Goal: Information Seeking & Learning: Compare options

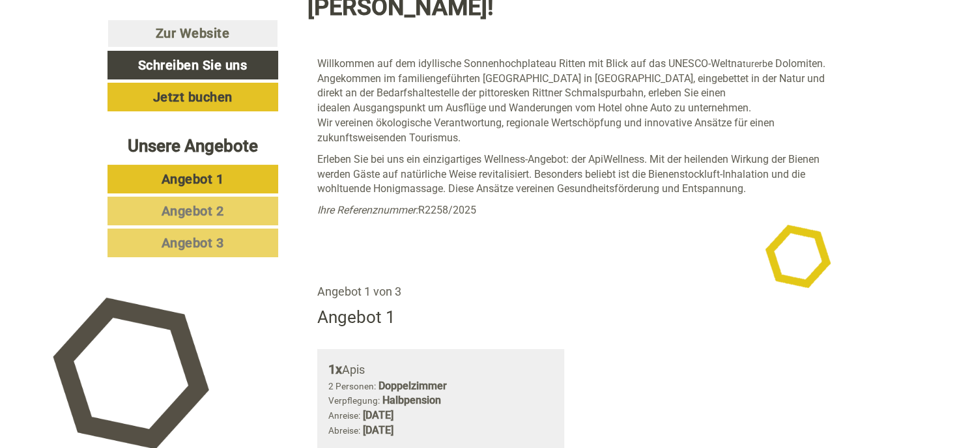
scroll to position [586, 0]
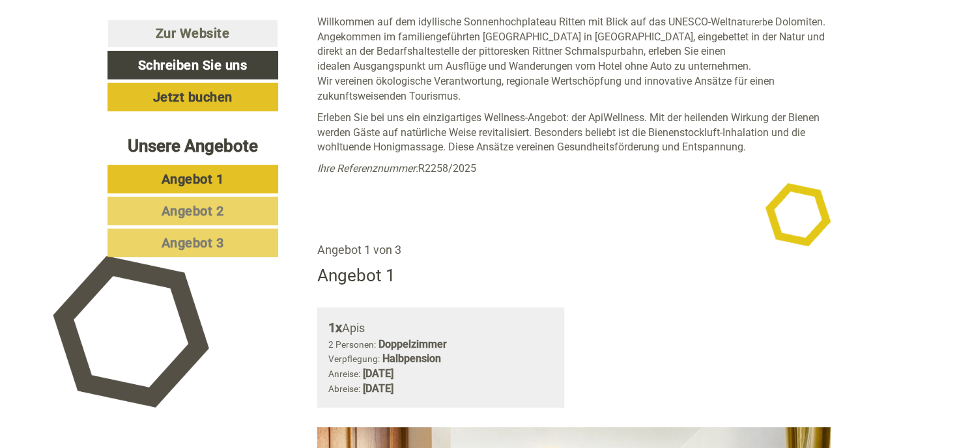
click at [175, 180] on span "Angebot 1" at bounding box center [192, 179] width 63 height 16
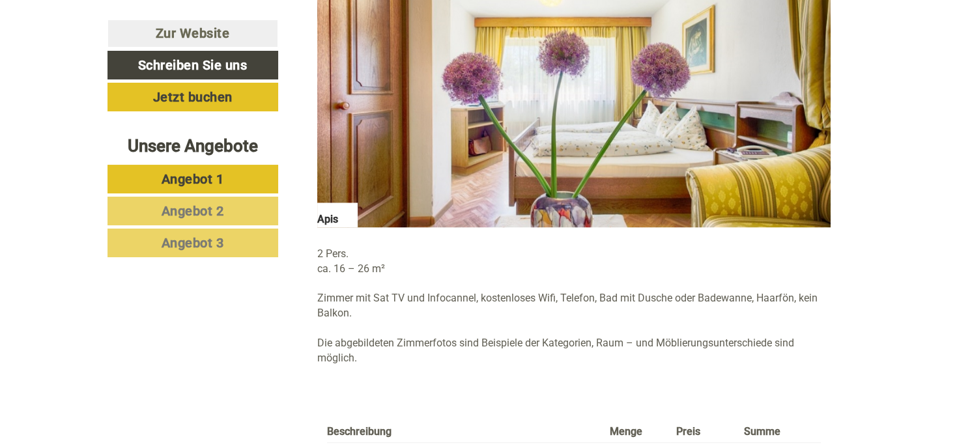
scroll to position [1043, 0]
click at [220, 212] on span "Angebot 2" at bounding box center [192, 211] width 63 height 16
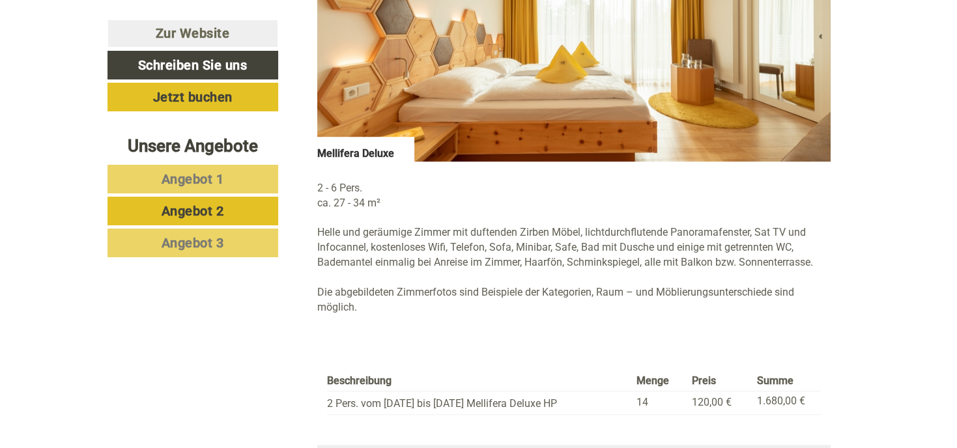
scroll to position [1173, 0]
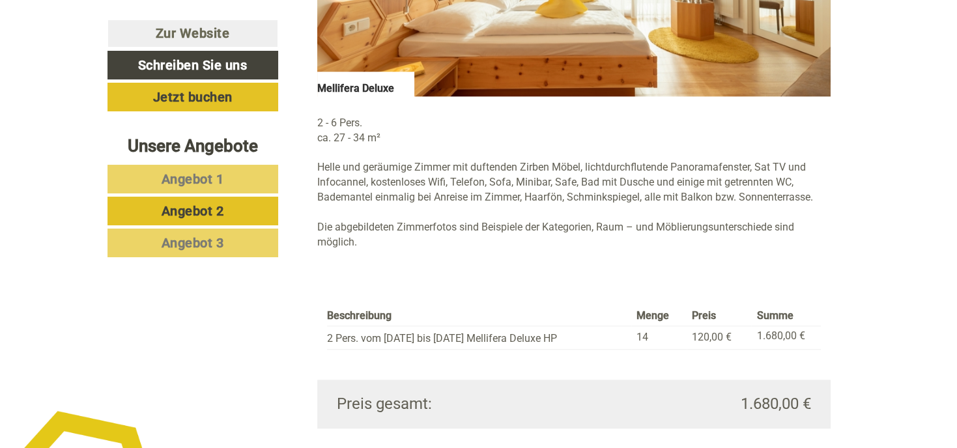
click at [190, 240] on span "Angebot 3" at bounding box center [192, 243] width 63 height 16
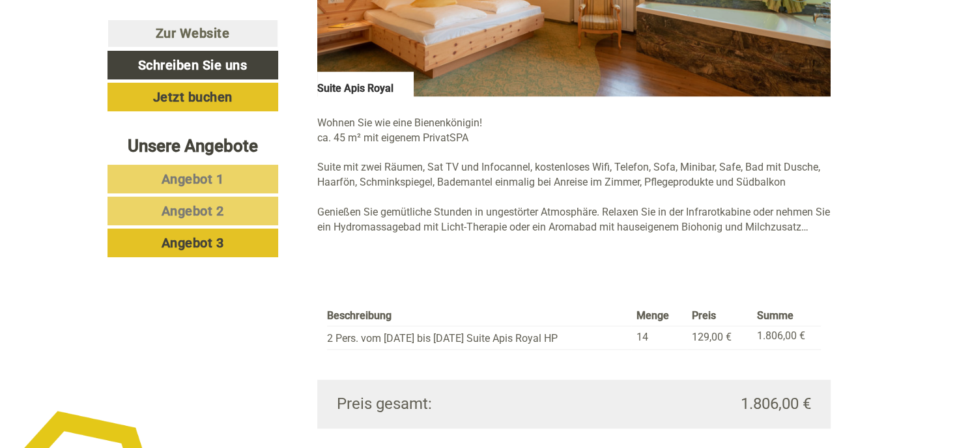
click at [244, 211] on link "Angebot 2" at bounding box center [192, 211] width 171 height 29
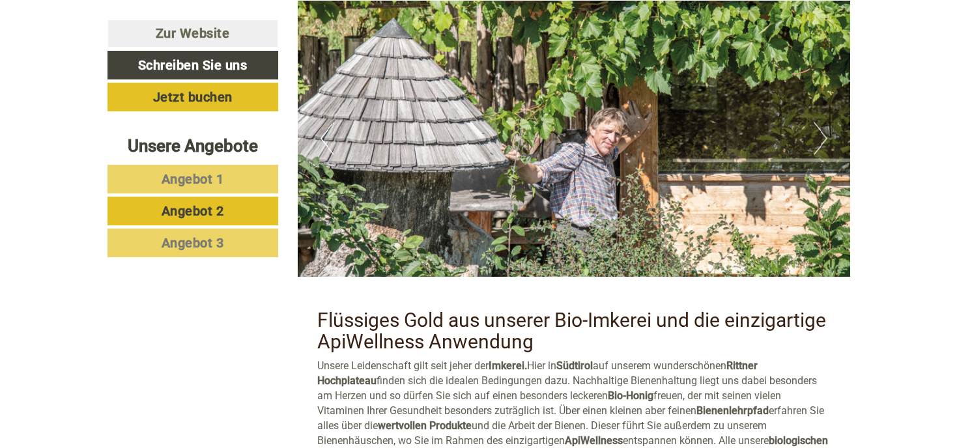
scroll to position [2541, 0]
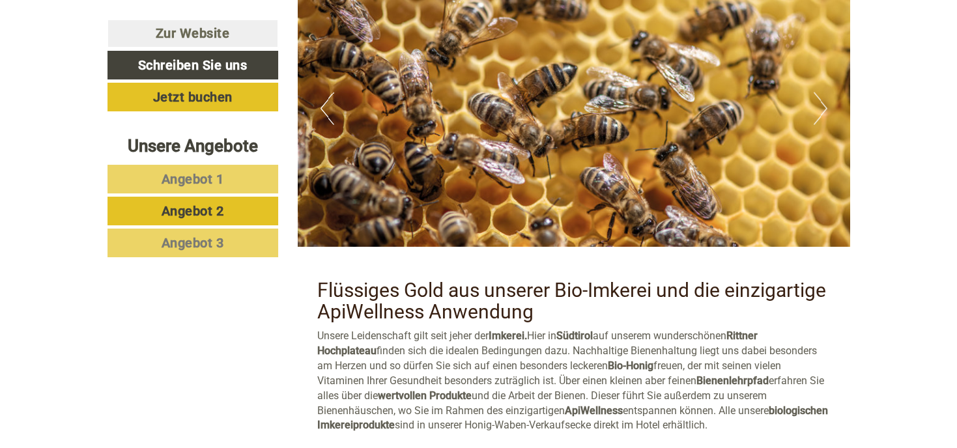
click at [825, 92] on button "Next" at bounding box center [820, 108] width 14 height 33
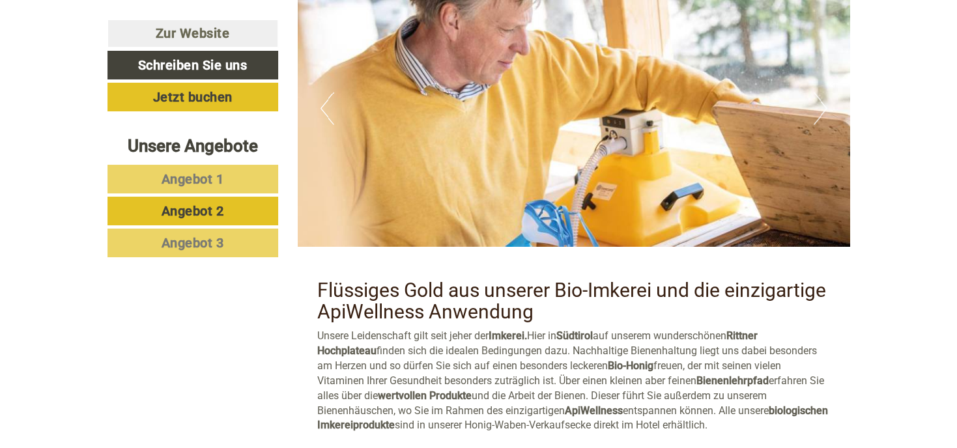
click at [816, 92] on button "Next" at bounding box center [820, 108] width 14 height 33
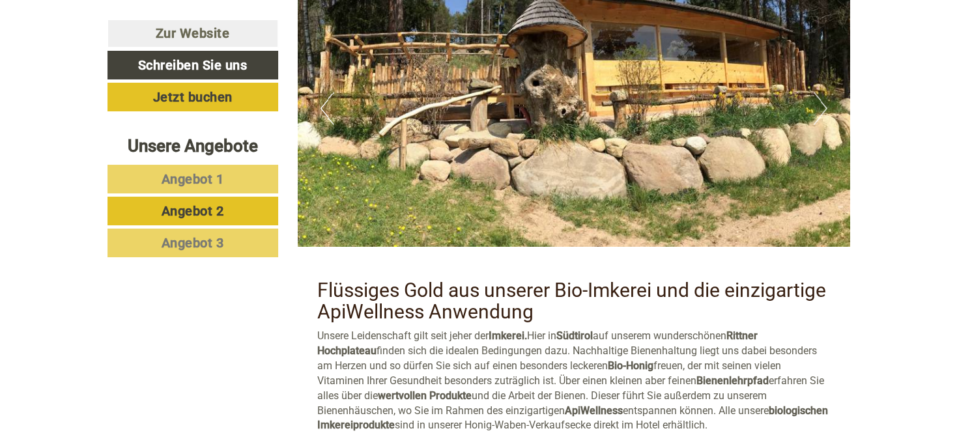
click at [816, 92] on button "Next" at bounding box center [820, 108] width 14 height 33
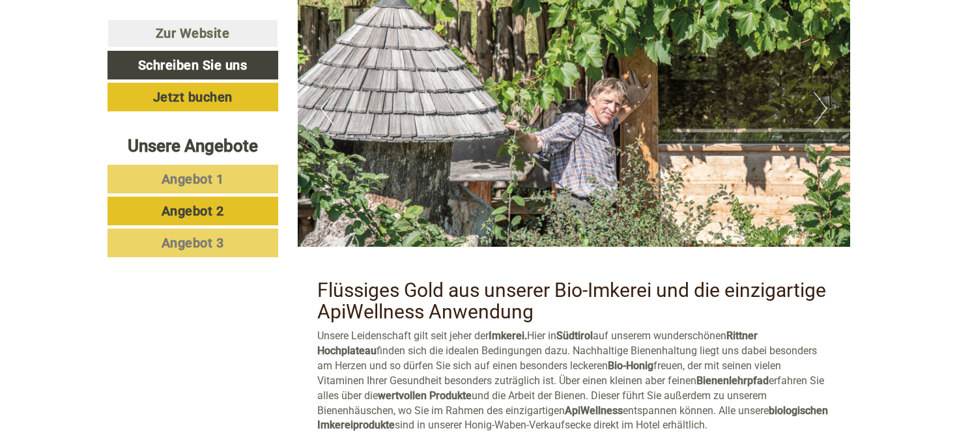
click at [816, 92] on button "Next" at bounding box center [820, 108] width 14 height 33
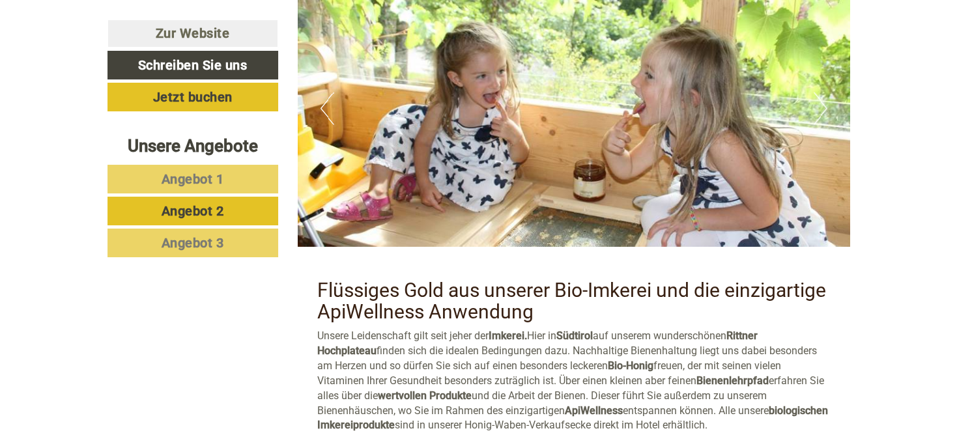
click at [816, 92] on button "Next" at bounding box center [820, 108] width 14 height 33
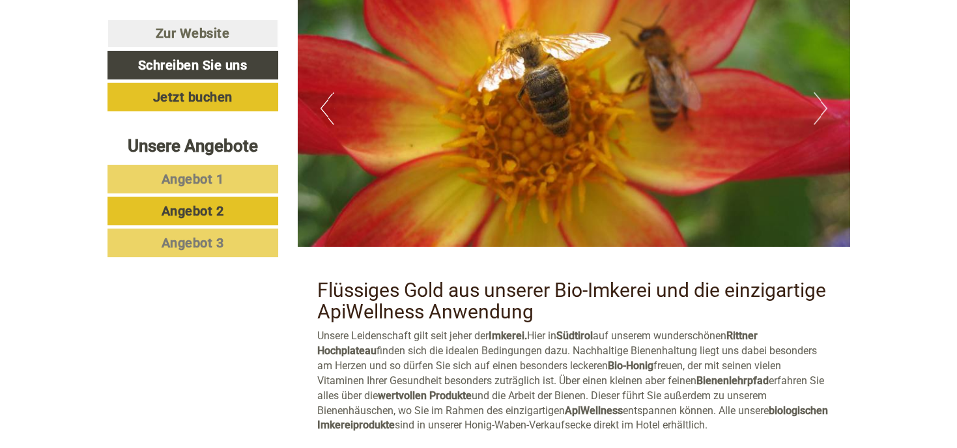
click at [816, 92] on button "Next" at bounding box center [820, 108] width 14 height 33
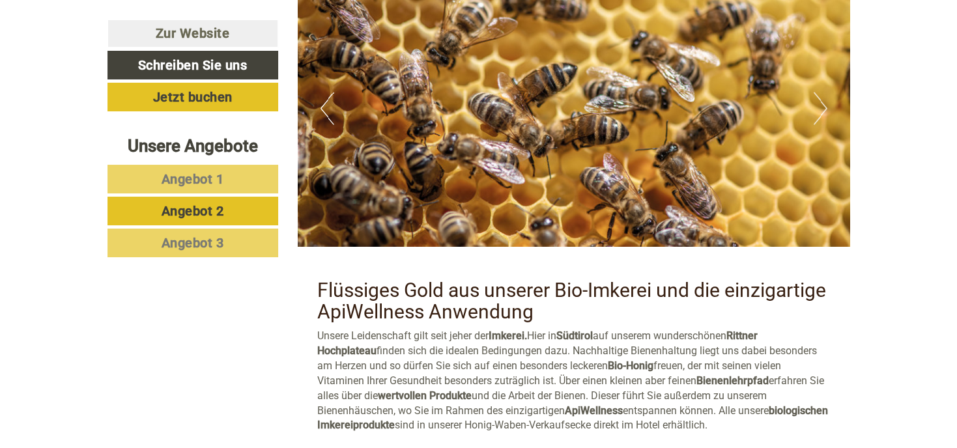
click at [816, 92] on button "Next" at bounding box center [820, 108] width 14 height 33
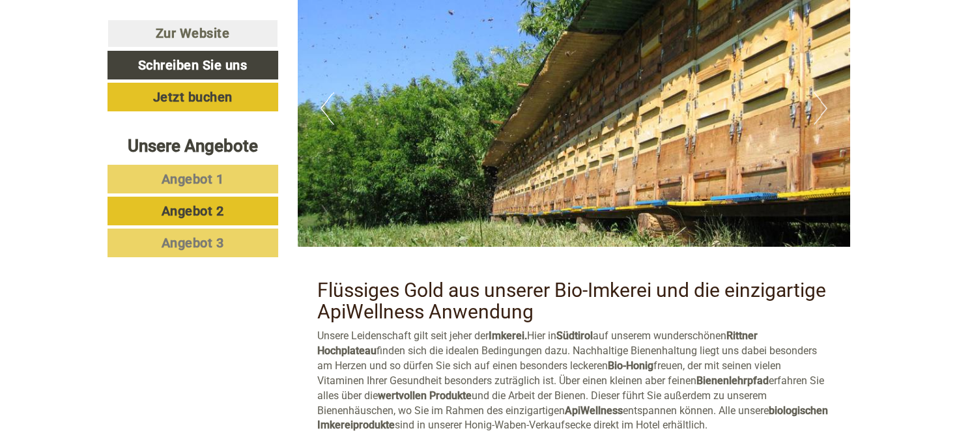
click at [819, 92] on button "Next" at bounding box center [820, 108] width 14 height 33
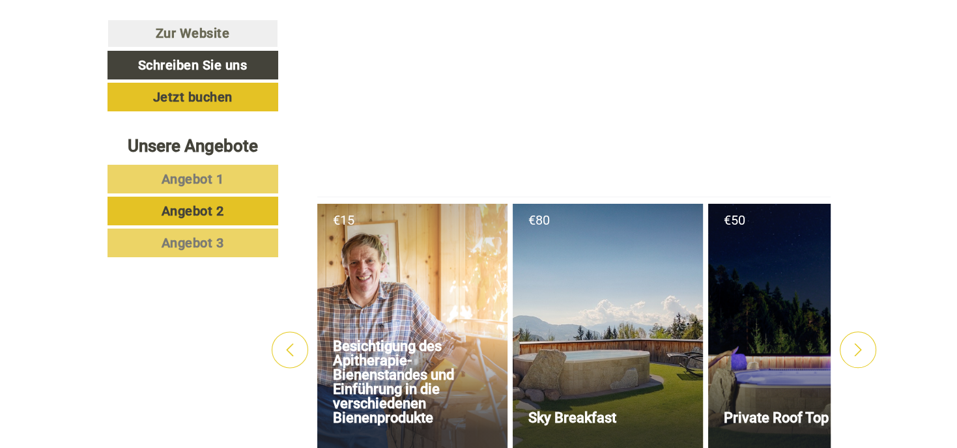
scroll to position [3973, 0]
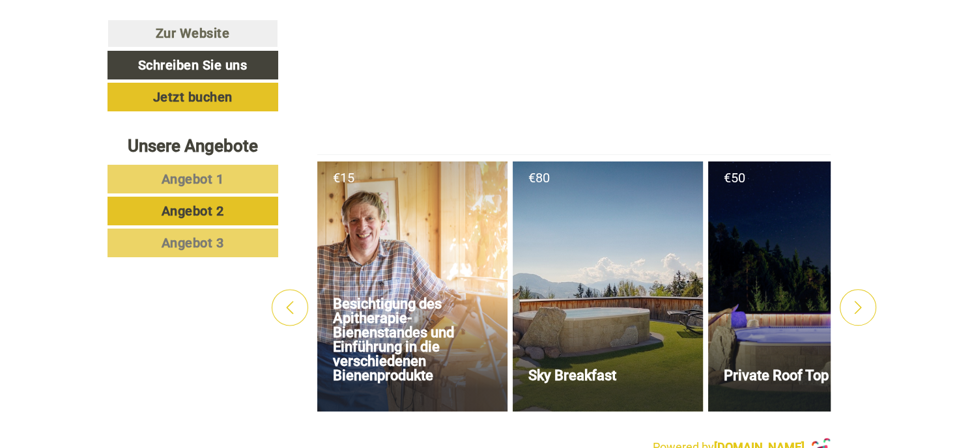
click at [850, 290] on div at bounding box center [857, 308] width 36 height 36
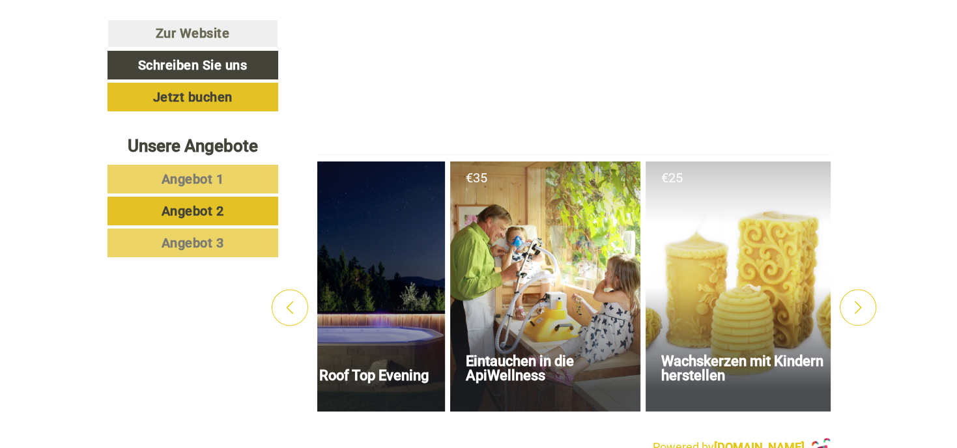
scroll to position [0, 456]
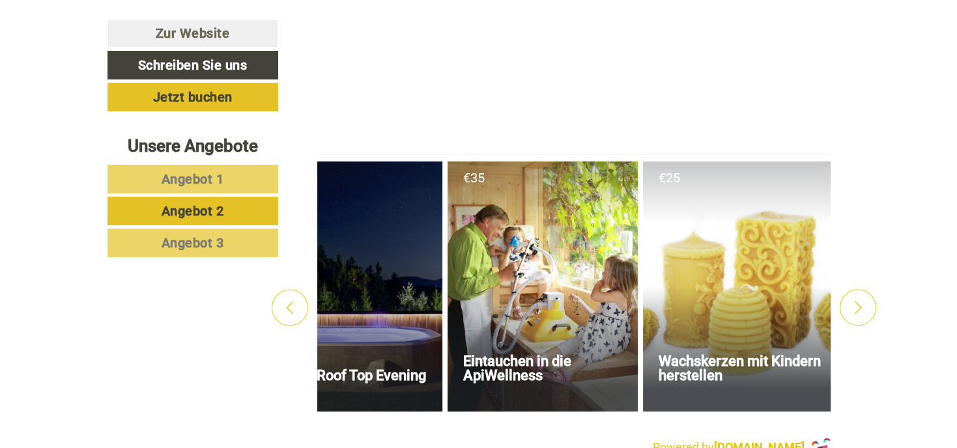
click at [853, 301] on icon at bounding box center [857, 307] width 13 height 13
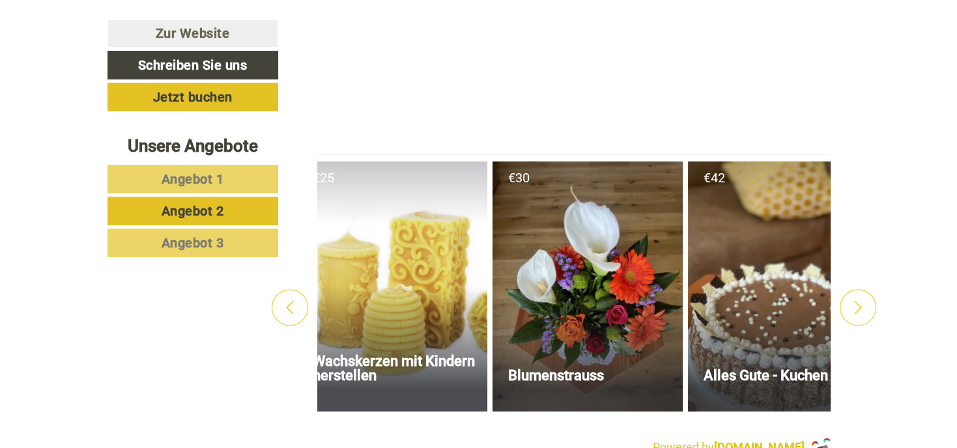
scroll to position [0, 854]
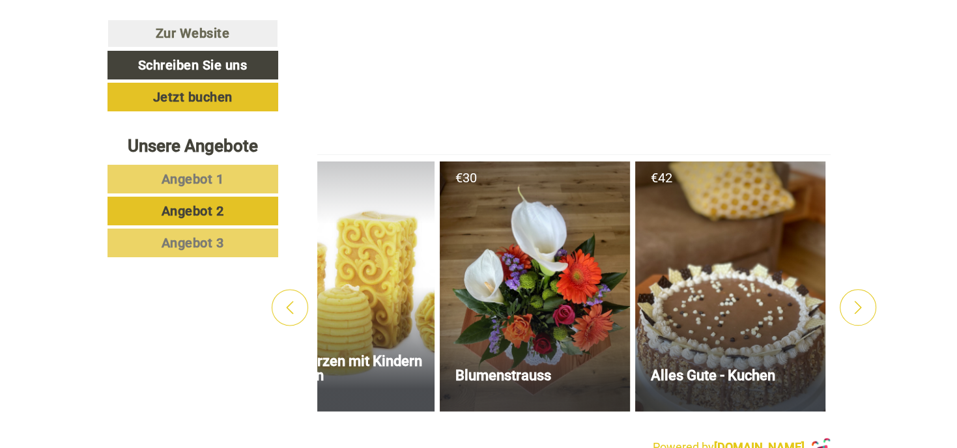
click at [853, 301] on icon at bounding box center [857, 307] width 13 height 13
click at [860, 301] on icon at bounding box center [857, 307] width 7 height 13
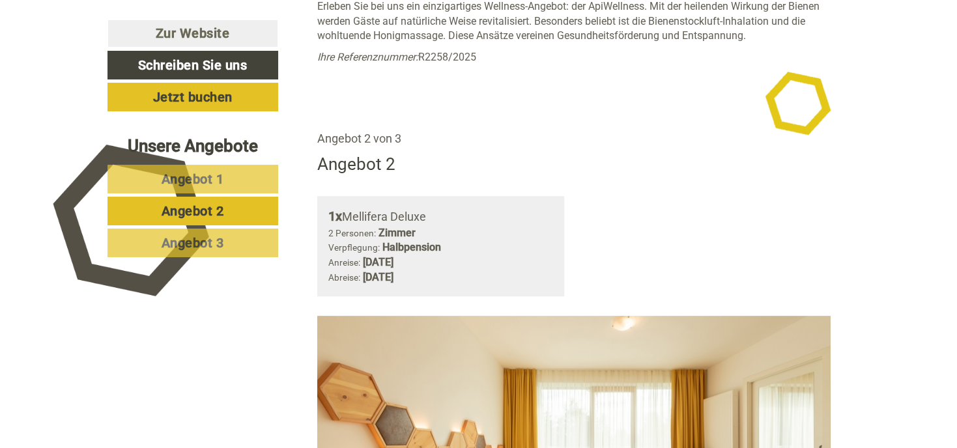
scroll to position [716, 0]
